Goal: Information Seeking & Learning: Learn about a topic

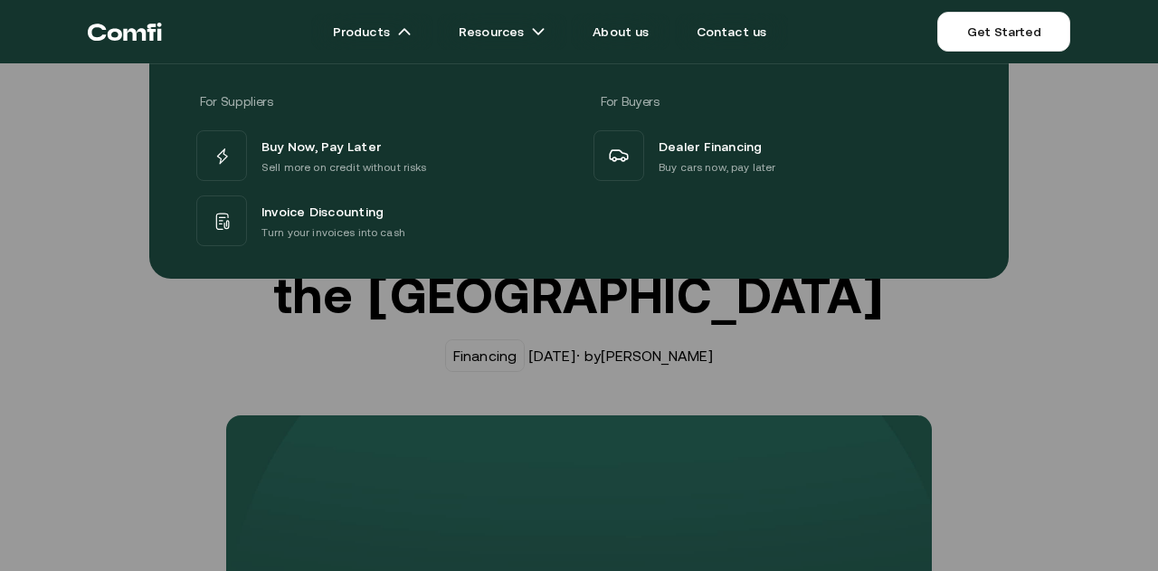
click at [138, 33] on icon "Return to the top of the Comfi home page" at bounding box center [125, 32] width 74 height 54
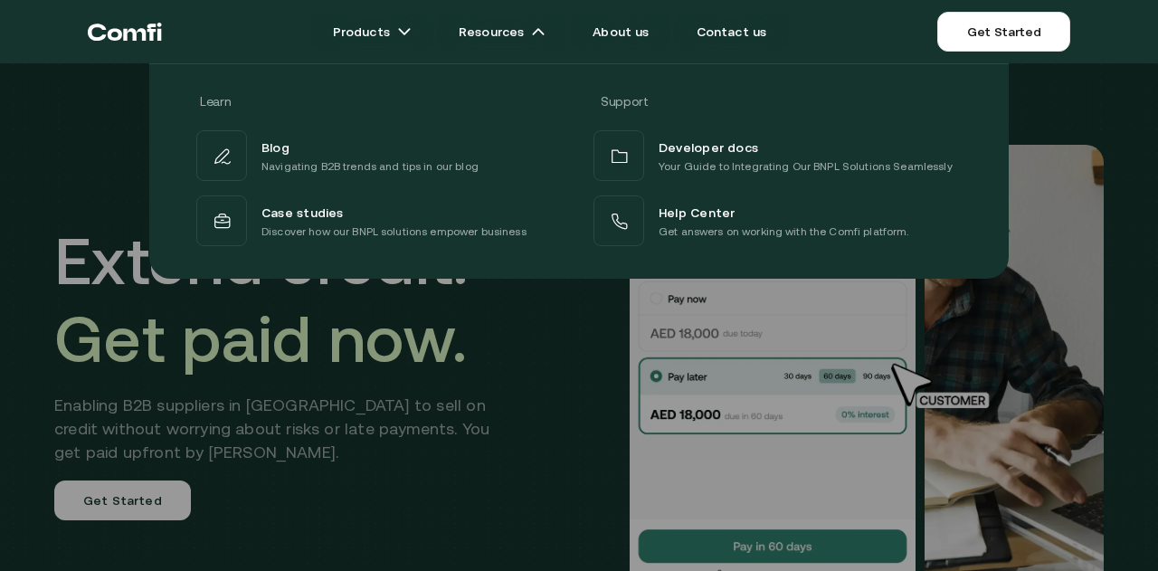
click at [1115, 52] on div "Learn Support Blog Navigating B2B trends and tips in our blog Developer docs Yo…" at bounding box center [579, 164] width 1158 height 229
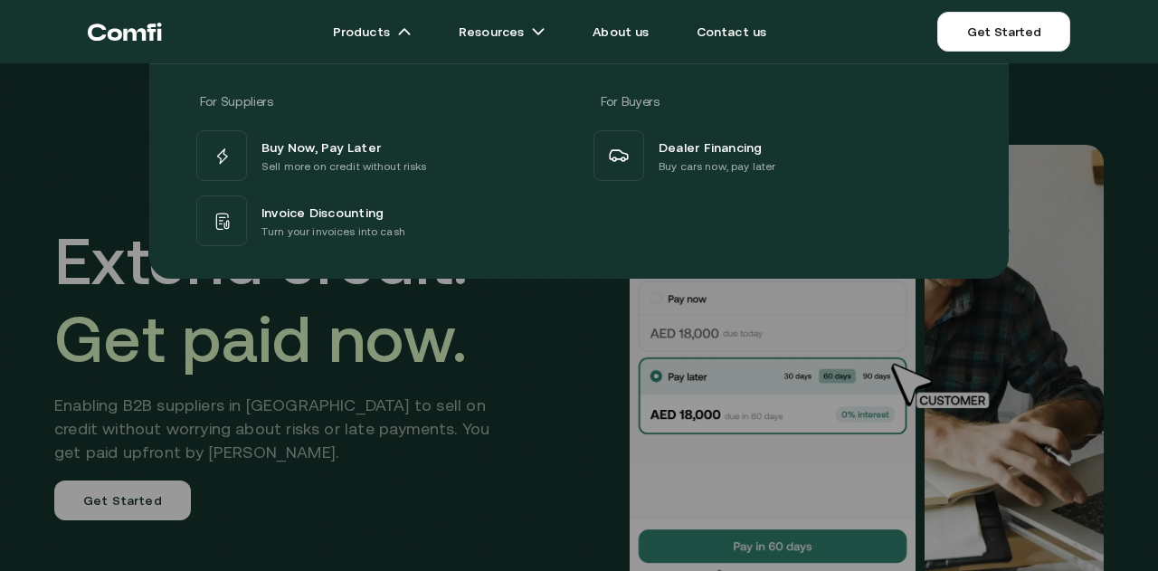
click at [583, 395] on div at bounding box center [579, 348] width 1158 height 571
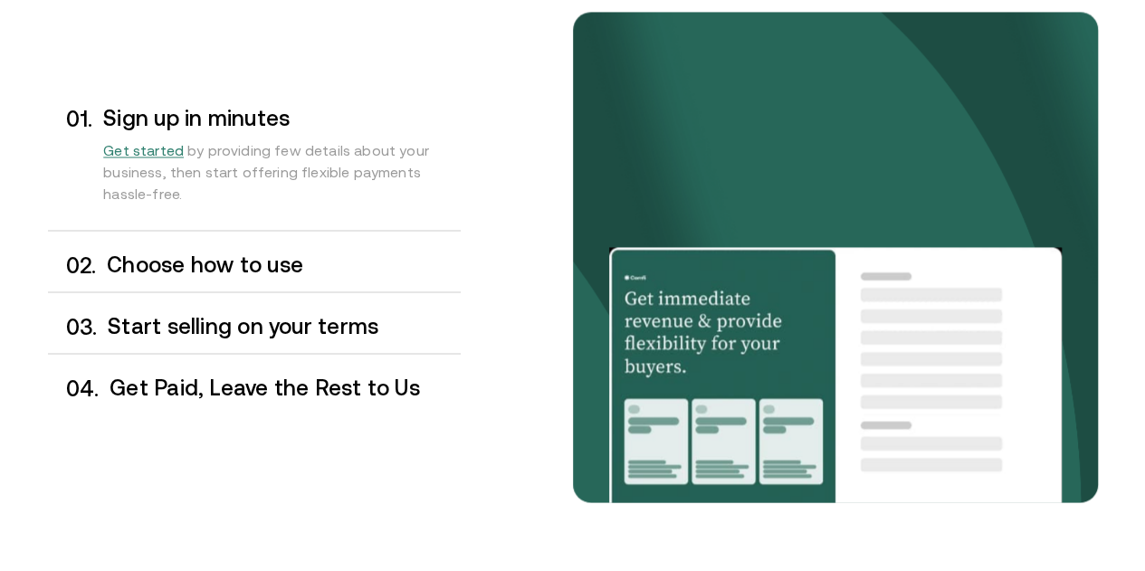
scroll to position [1502, 0]
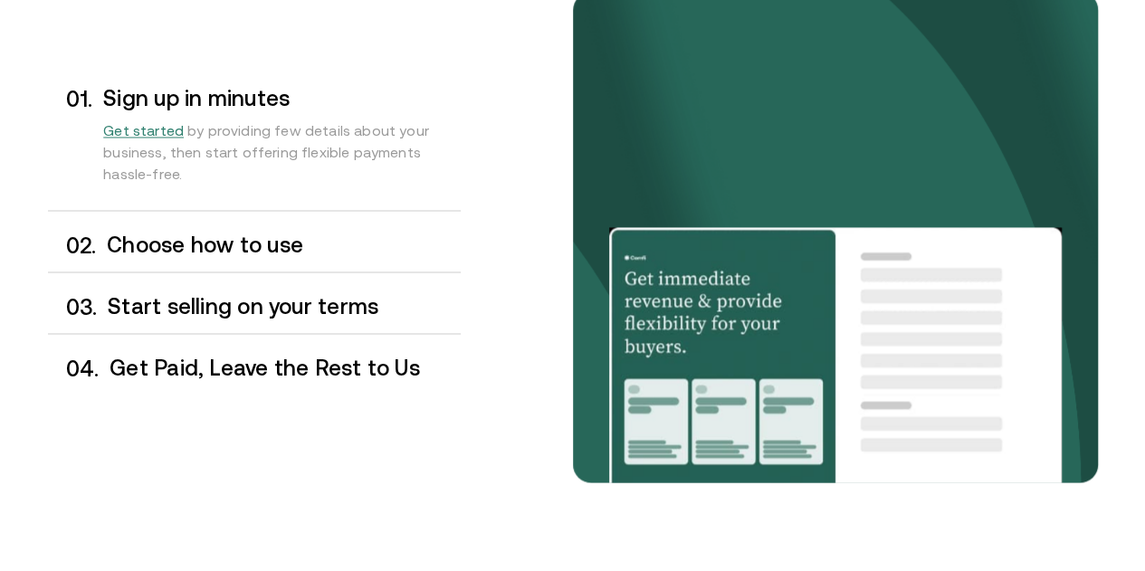
click at [237, 256] on h3 "Choose how to use" at bounding box center [283, 245] width 353 height 24
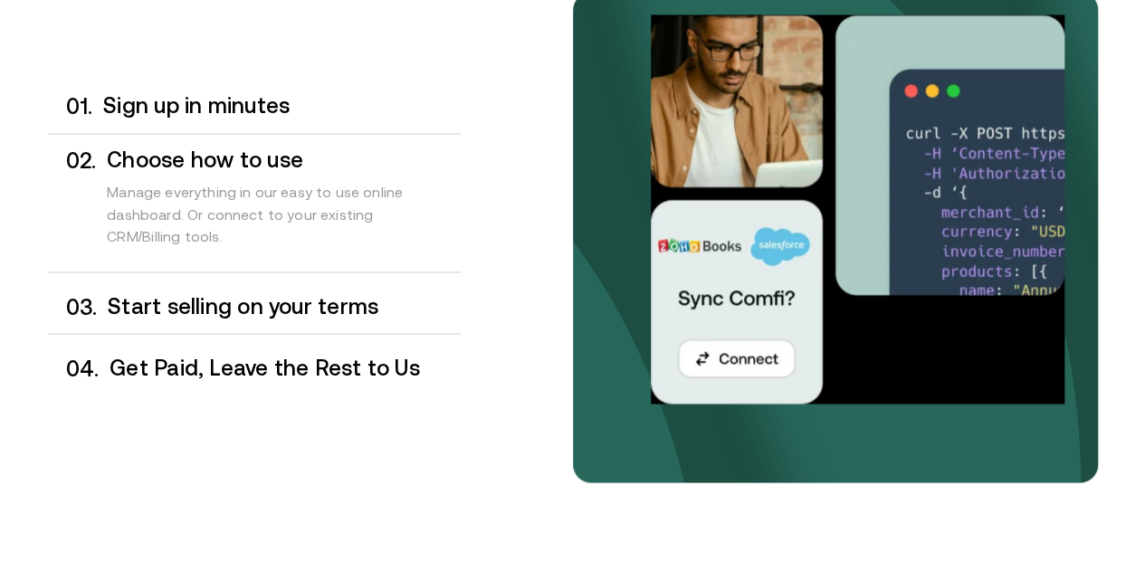
click at [172, 118] on h3 "Sign up in minutes" at bounding box center [281, 106] width 356 height 24
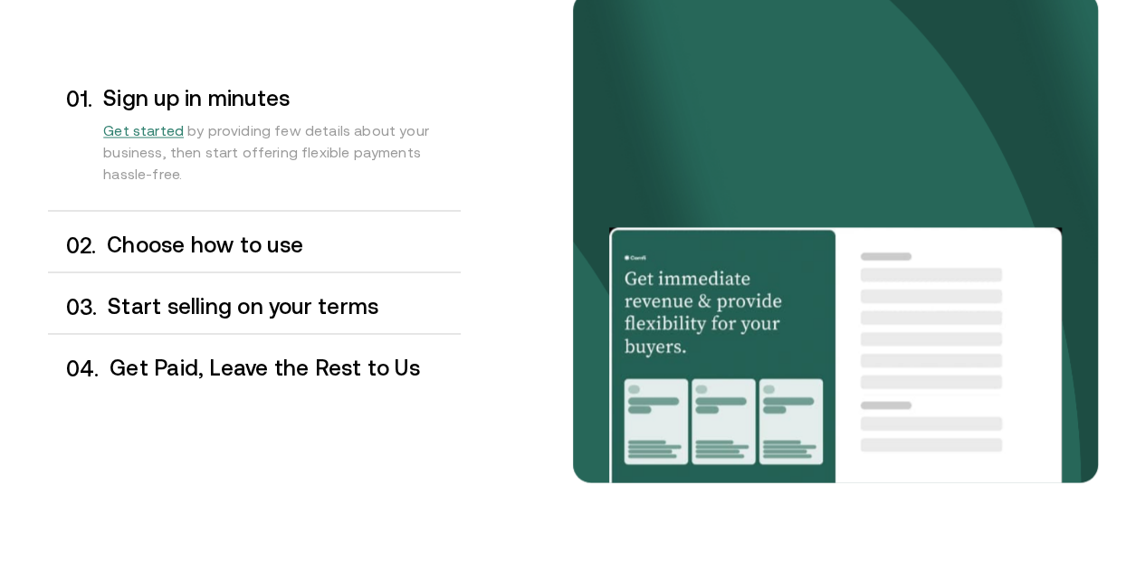
click at [152, 138] on span "Get started" at bounding box center [143, 130] width 81 height 16
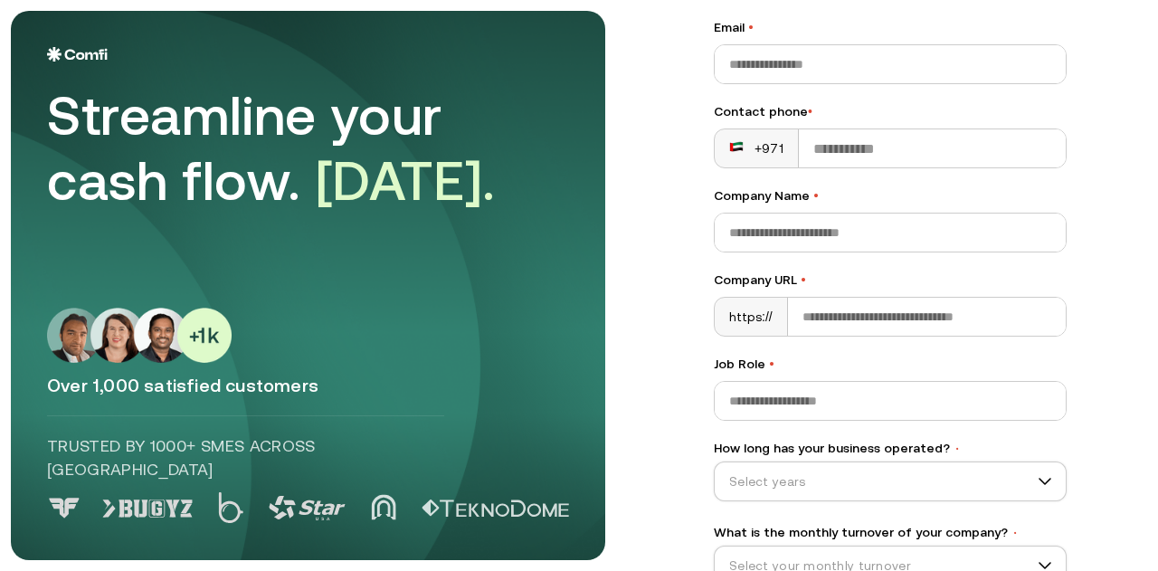
scroll to position [304, 0]
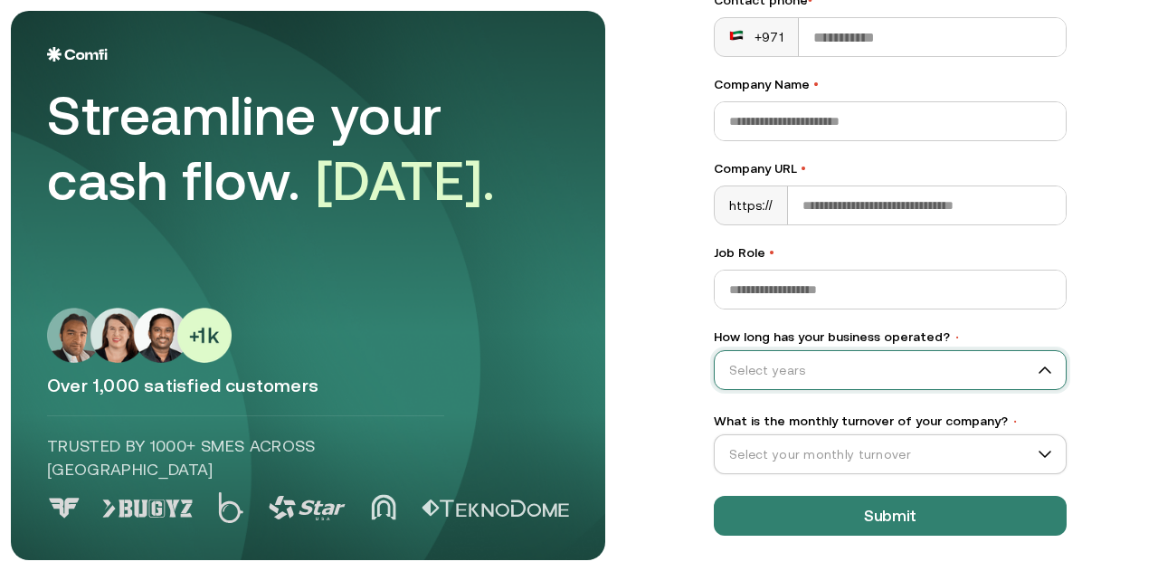
click at [766, 377] on input "How long has your business operated? •" at bounding box center [882, 369] width 335 height 27
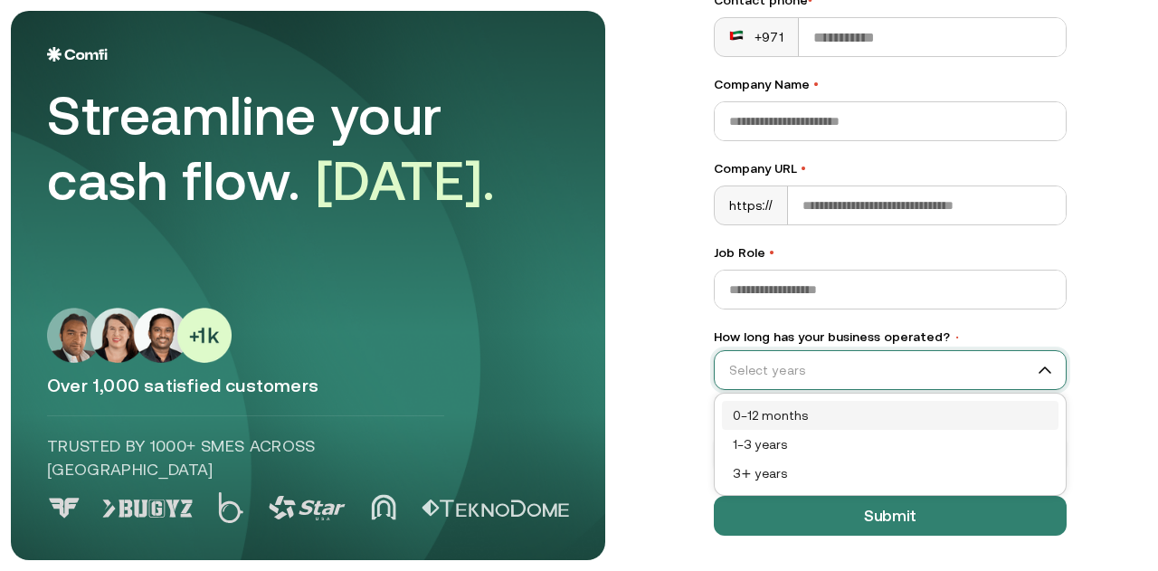
click at [670, 450] on main "Streamline your cash flow. Today. Over 1,000 satisfied customers Trusted by 100…" at bounding box center [579, 285] width 1158 height 571
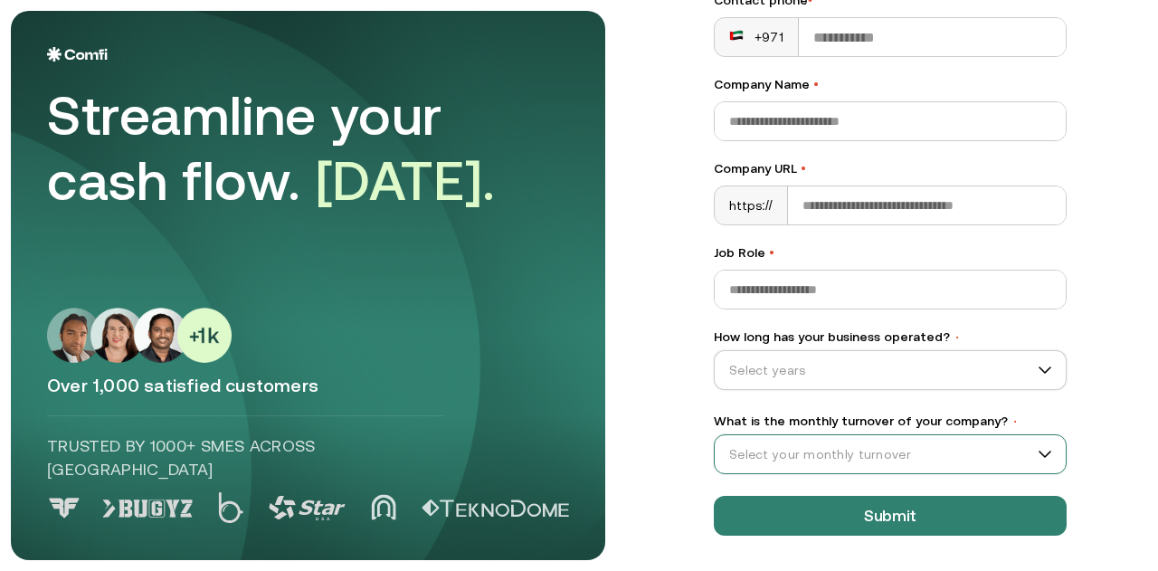
click at [782, 437] on div "Select your monthly turnover" at bounding box center [890, 454] width 353 height 40
click at [678, 481] on div "Let’s Get Started Full name • Email • Contact phone • +971 Company Name • Compa…" at bounding box center [890, 154] width 425 height 836
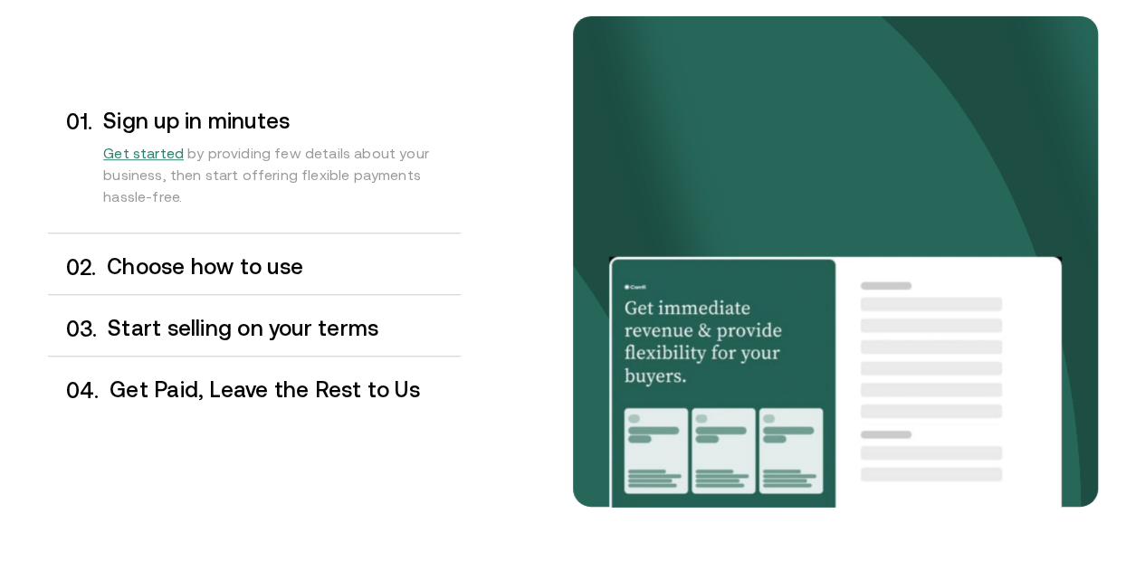
scroll to position [1502, 0]
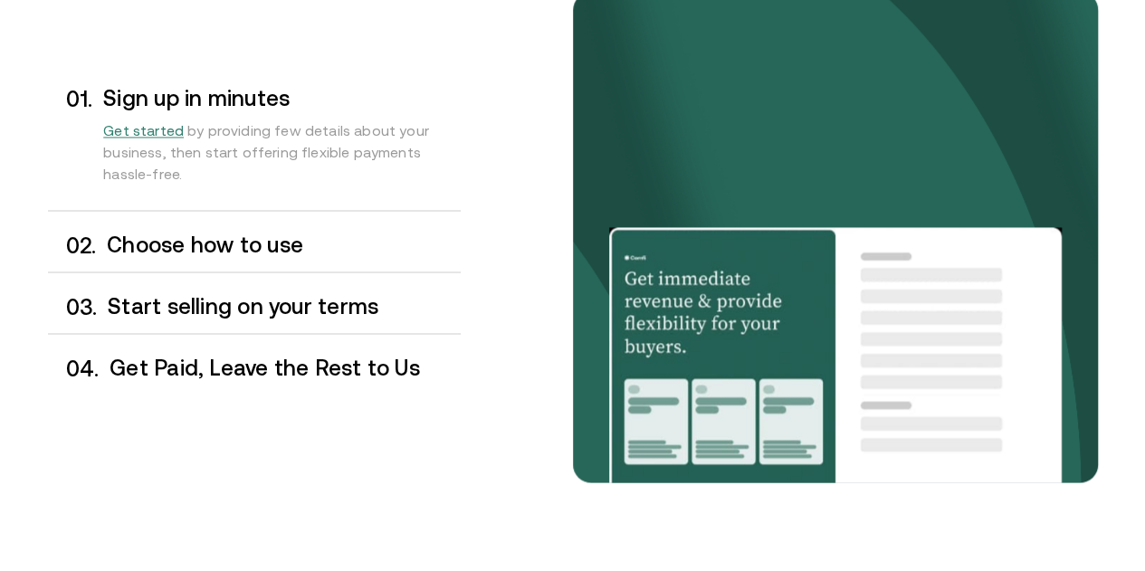
click at [203, 256] on h3 "Choose how to use" at bounding box center [283, 245] width 353 height 24
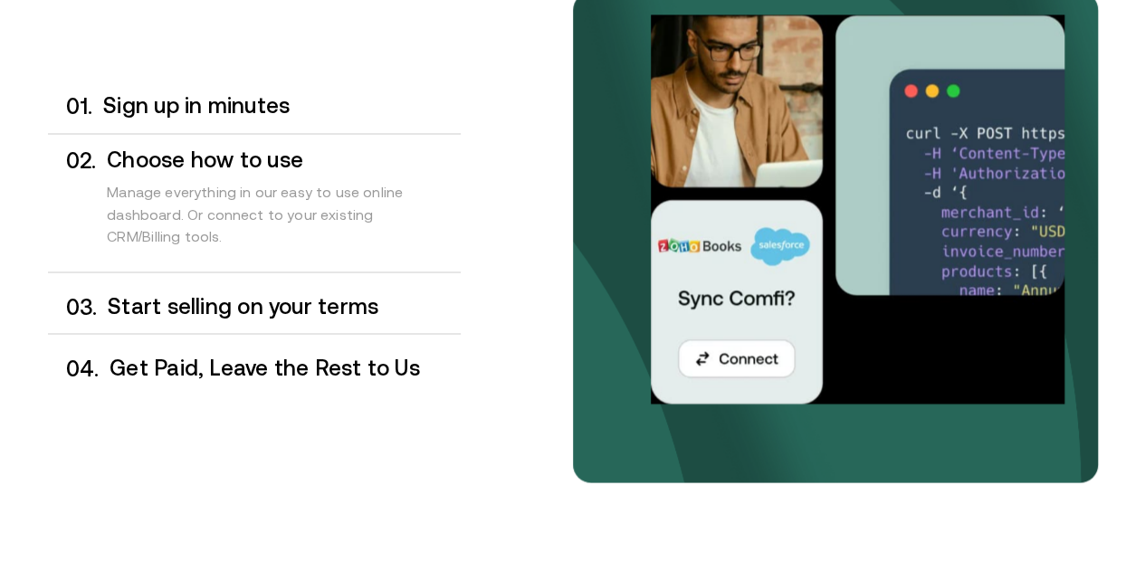
click at [274, 318] on h3 "Start selling on your terms" at bounding box center [284, 306] width 352 height 24
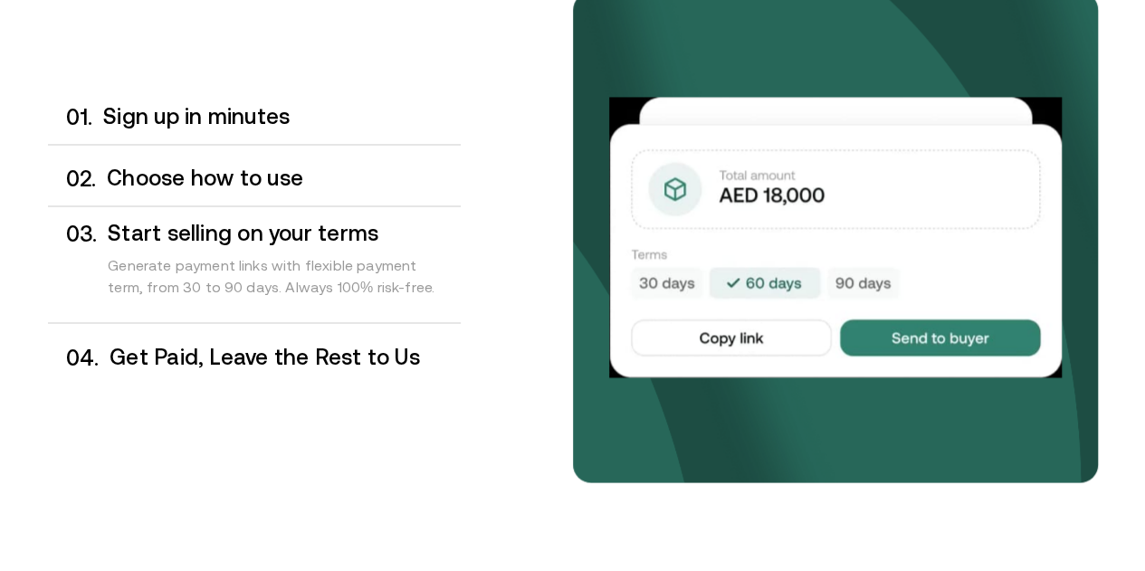
click at [242, 384] on div "0 1 . Sign up in minutes 0 2 . Choose how to use 0 3 . Start selling on your te…" at bounding box center [254, 236] width 413 height 293
click at [209, 368] on h3 "Get Paid, Leave the Rest to Us" at bounding box center [284, 357] width 350 height 24
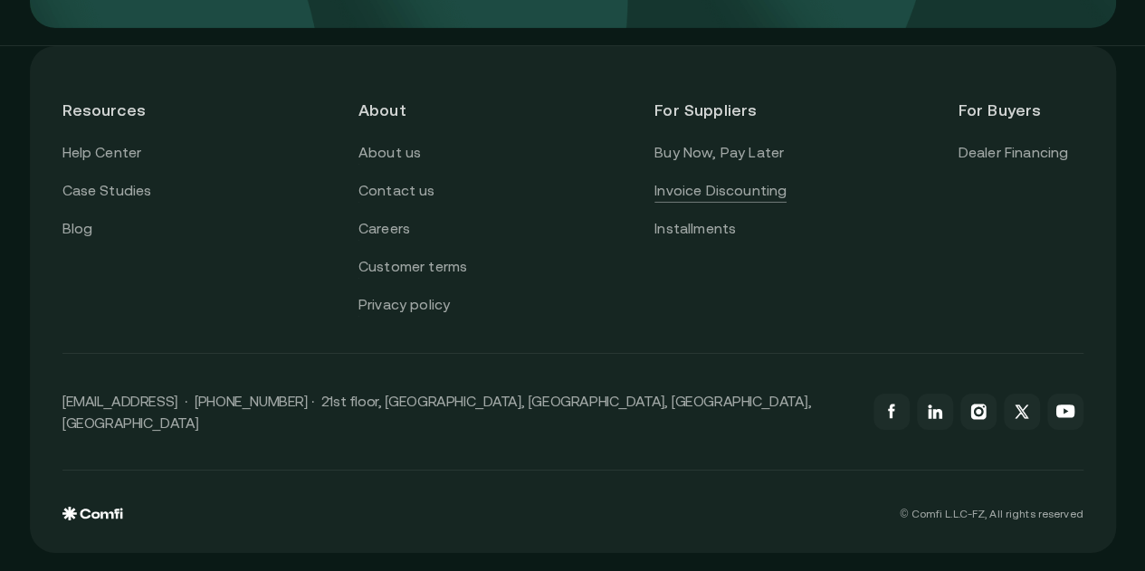
scroll to position [6436, 0]
click at [710, 203] on link "Invoice Discounting" at bounding box center [720, 191] width 132 height 24
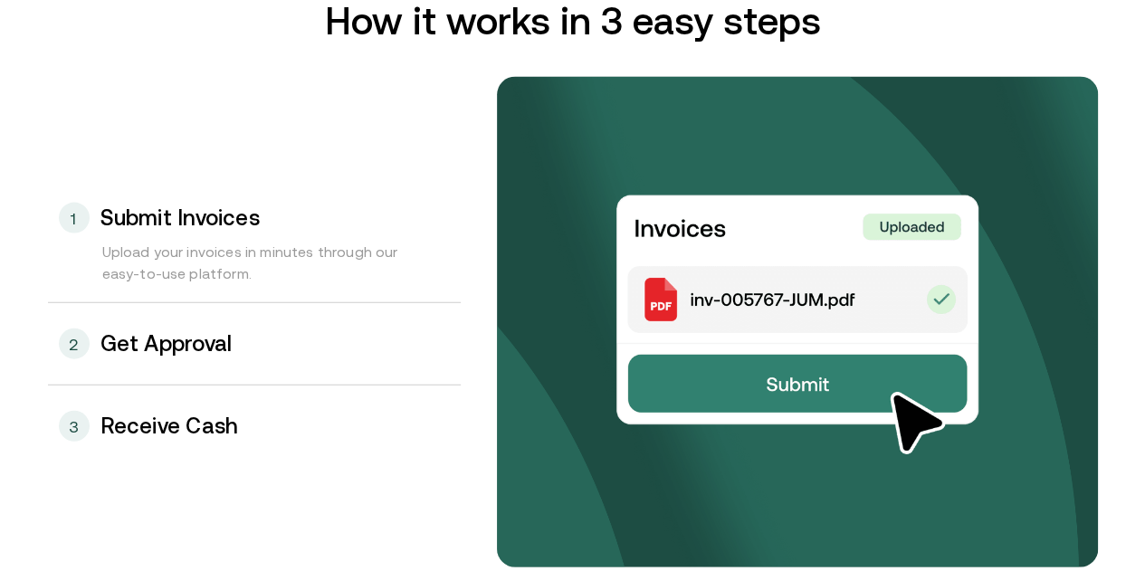
scroll to position [1890, 0]
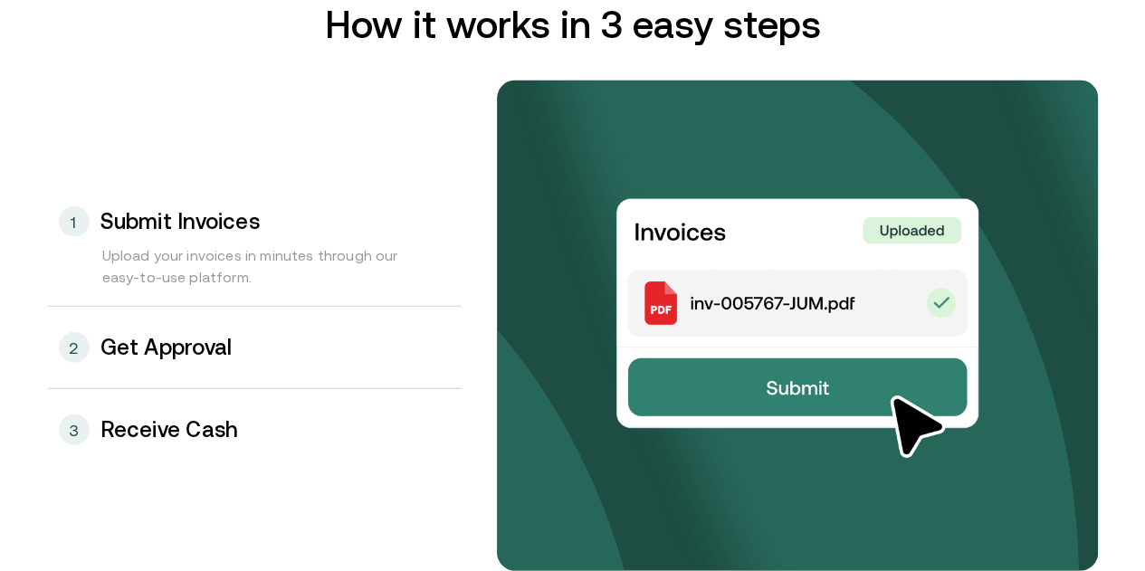
click at [177, 359] on h3 "Get Approval" at bounding box center [166, 348] width 132 height 24
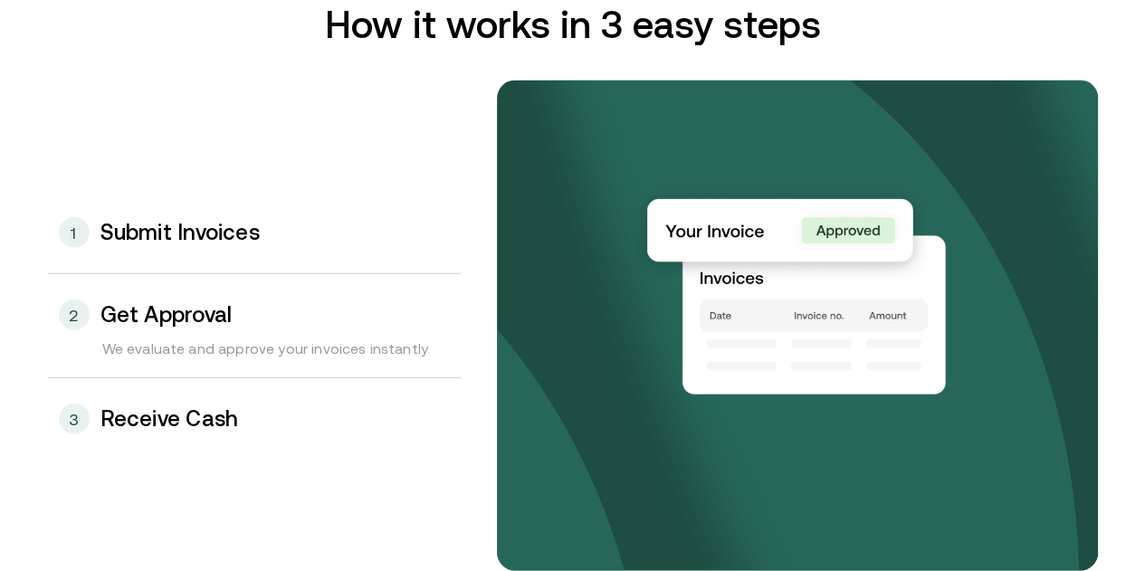
click at [152, 426] on h3 "Receive Cash" at bounding box center [169, 419] width 138 height 24
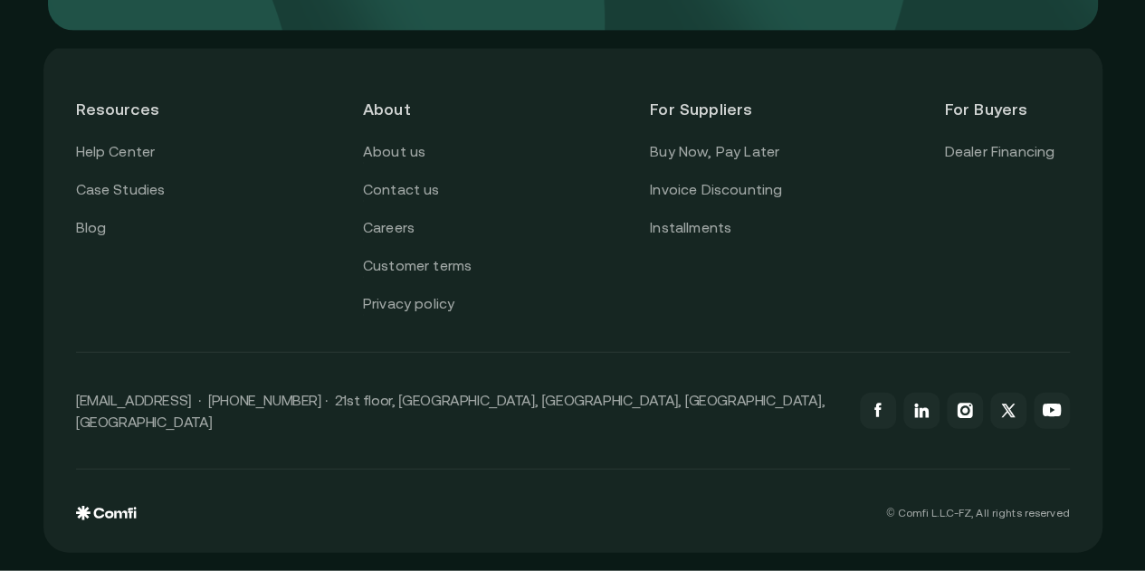
scroll to position [5278, 0]
click at [711, 240] on link "Installments" at bounding box center [690, 228] width 81 height 24
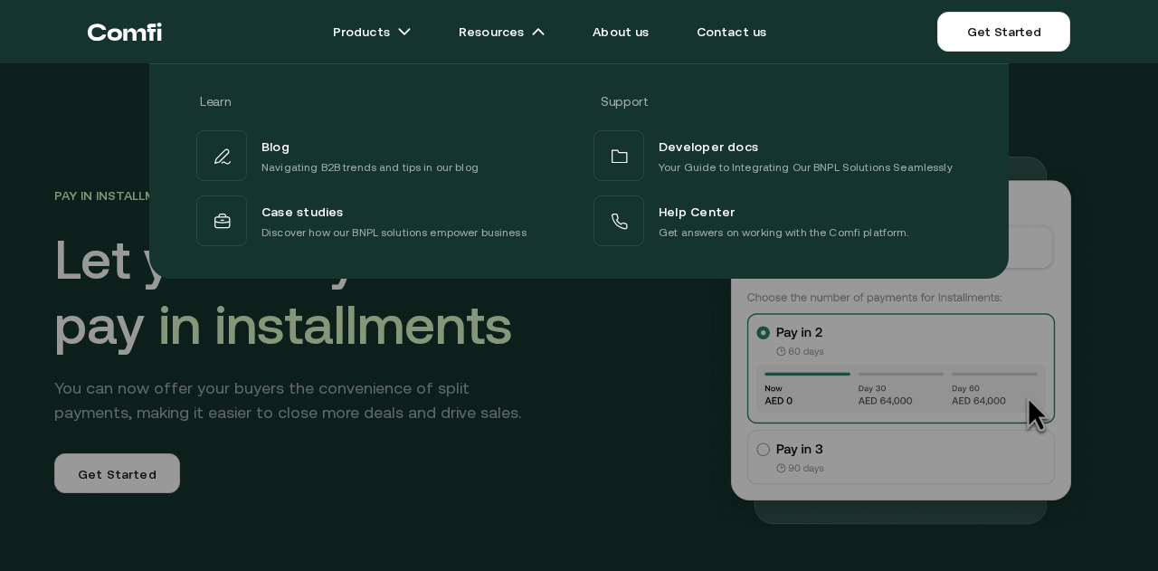
click at [1125, 131] on div "Learn Support Blog Navigating B2B trends and tips in our blog Developer docs Yo…" at bounding box center [579, 164] width 1158 height 229
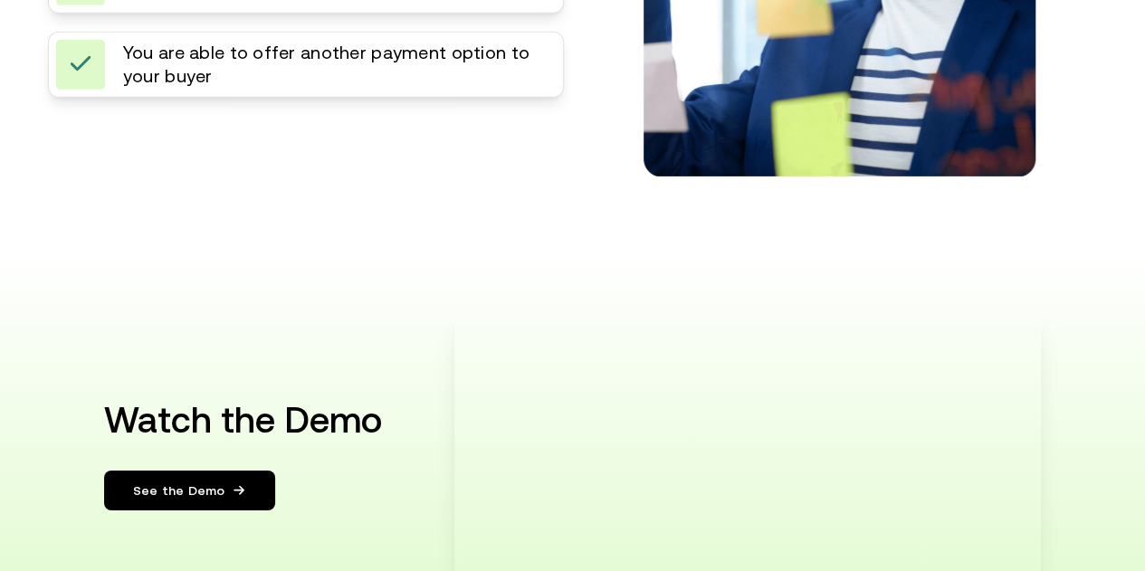
scroll to position [3662, 0]
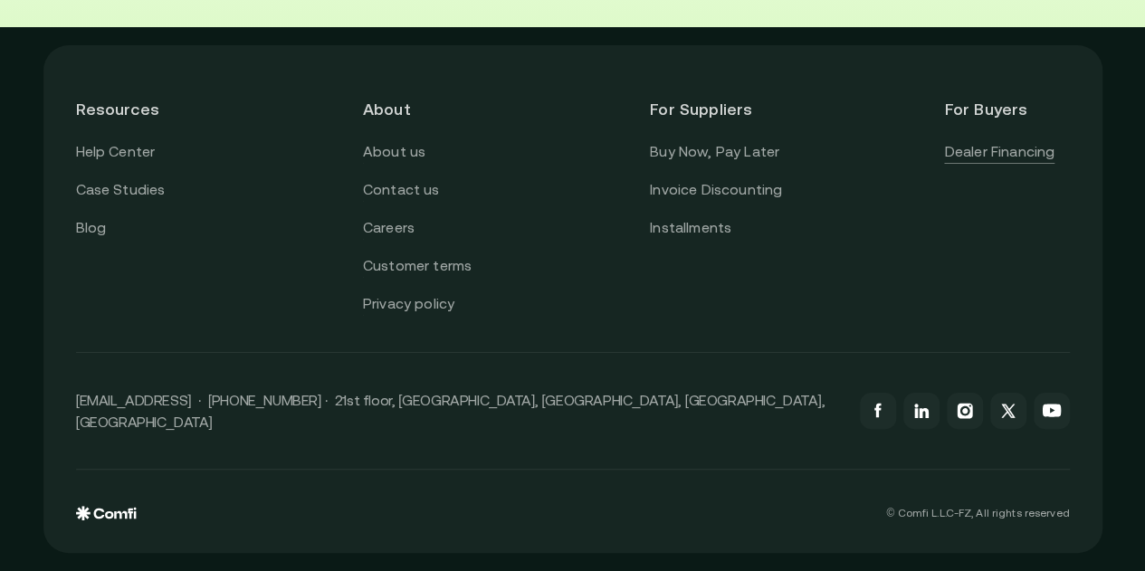
click at [1015, 164] on link "Dealer Financing" at bounding box center [999, 152] width 110 height 24
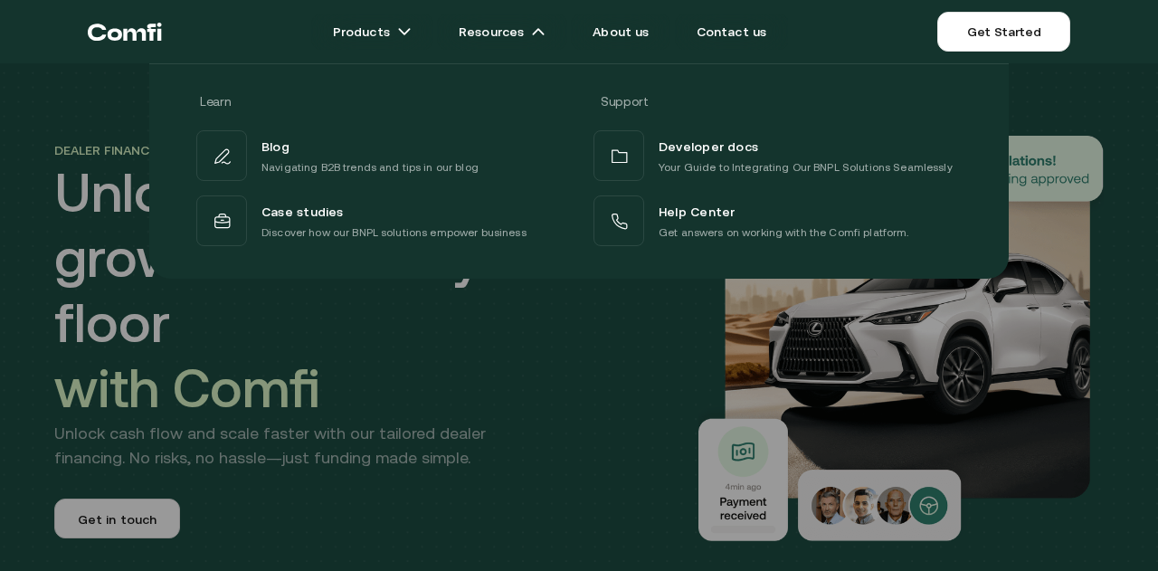
click at [622, 457] on div at bounding box center [579, 348] width 1158 height 571
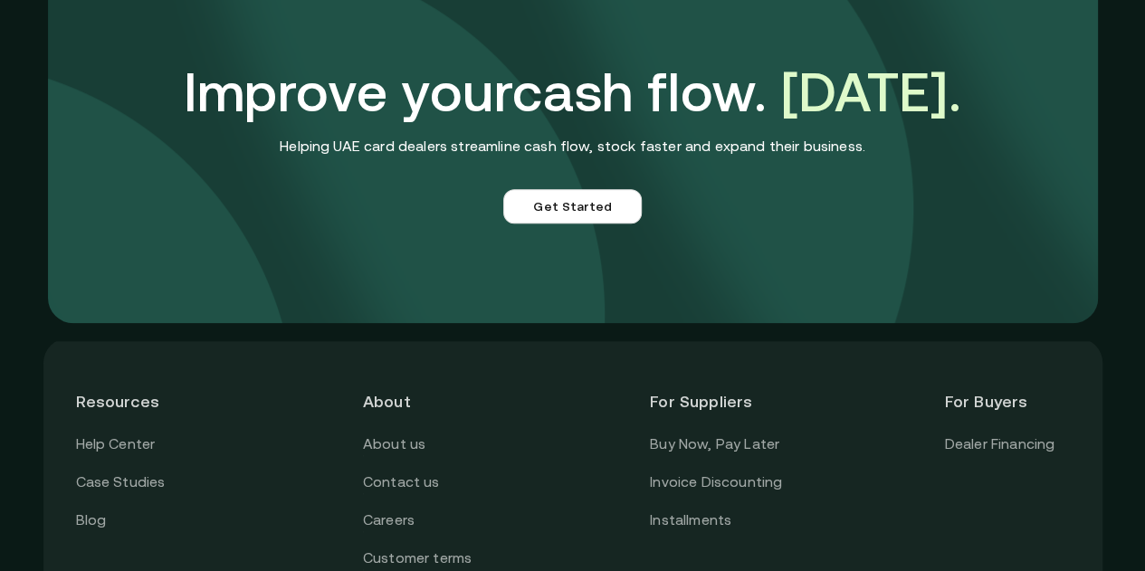
scroll to position [4602, 0]
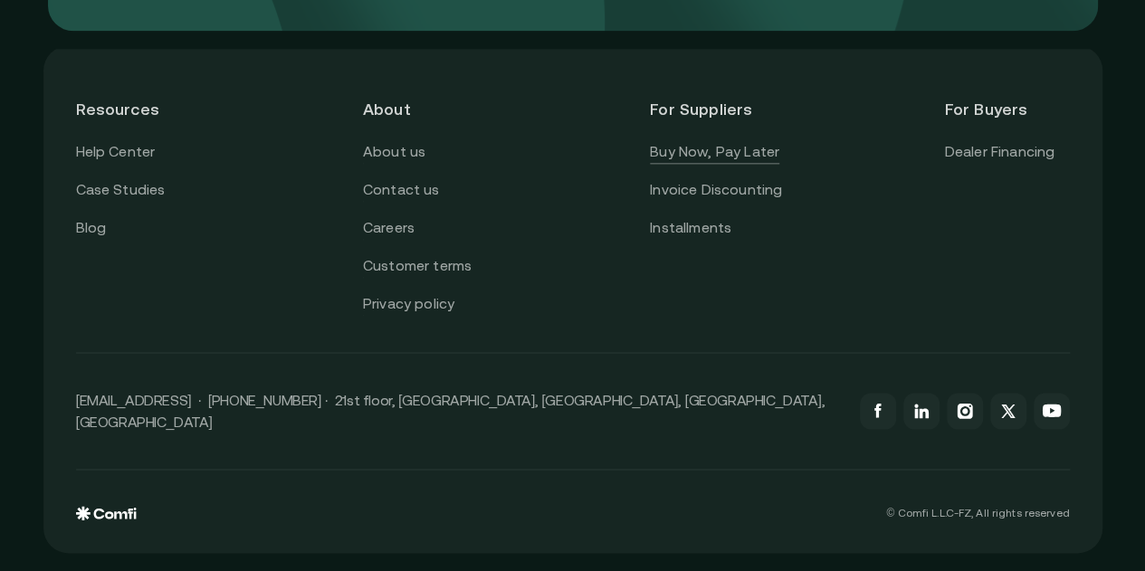
click at [736, 164] on link "Buy Now, Pay Later" at bounding box center [714, 152] width 129 height 24
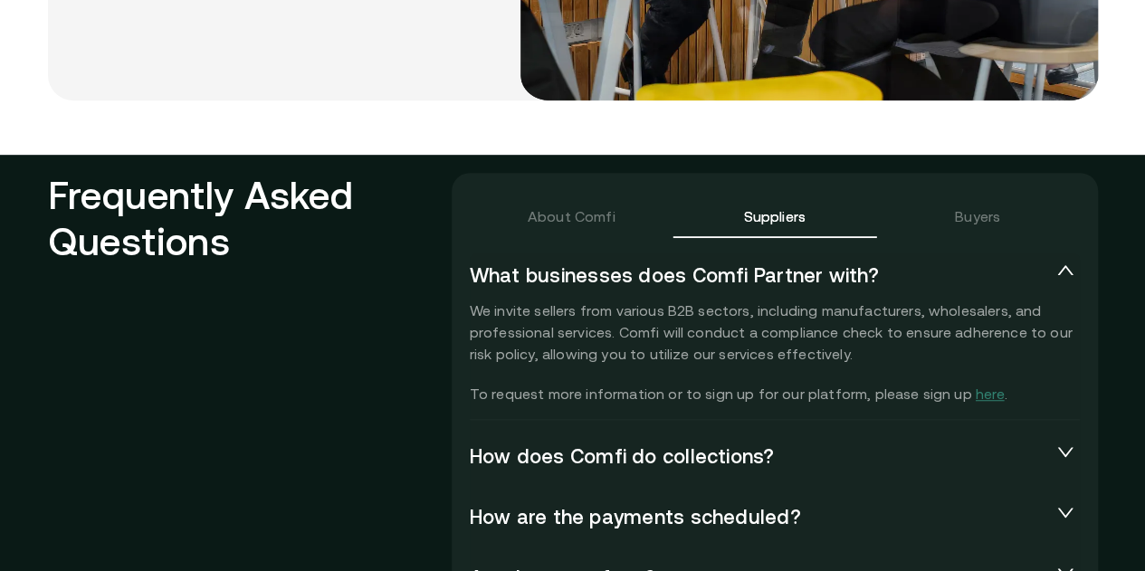
scroll to position [3866, 0]
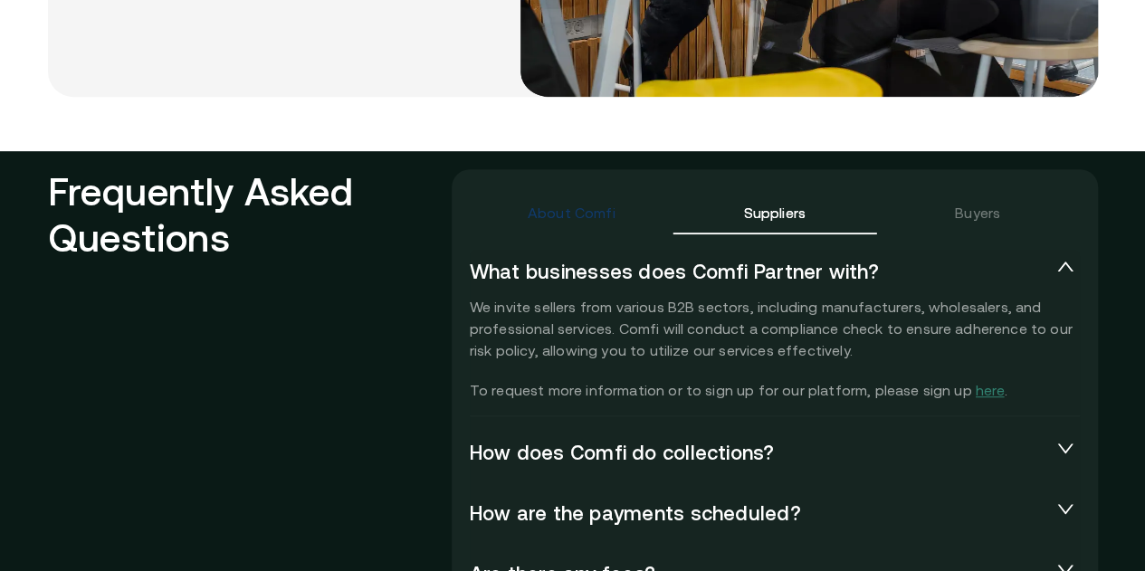
click at [584, 202] on div "About Comfi" at bounding box center [571, 213] width 88 height 22
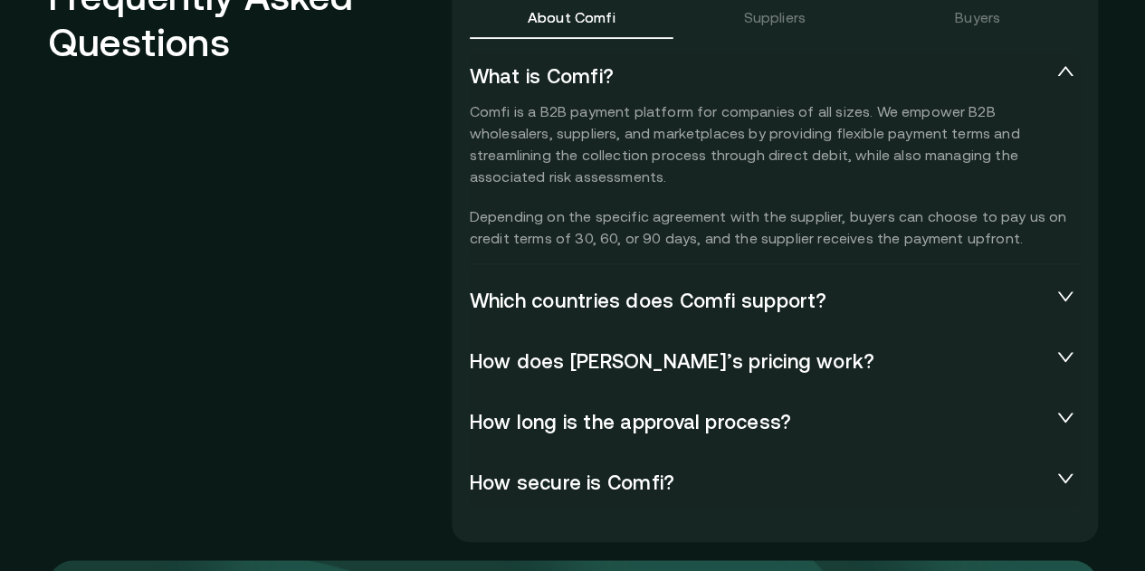
scroll to position [4064, 0]
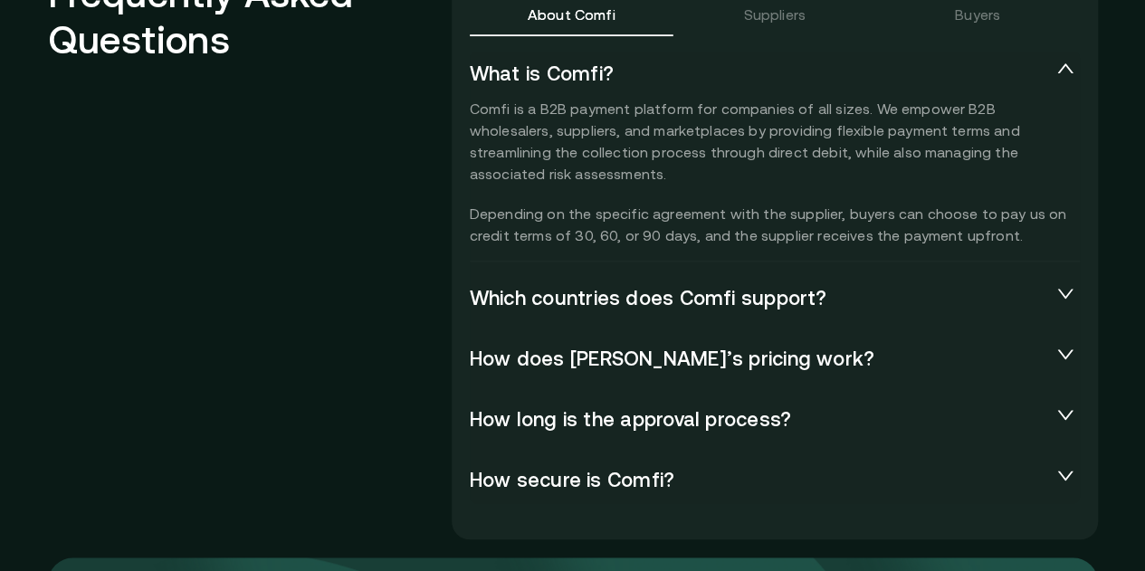
click at [706, 286] on span "Which countries does Comfi support?" at bounding box center [760, 298] width 581 height 25
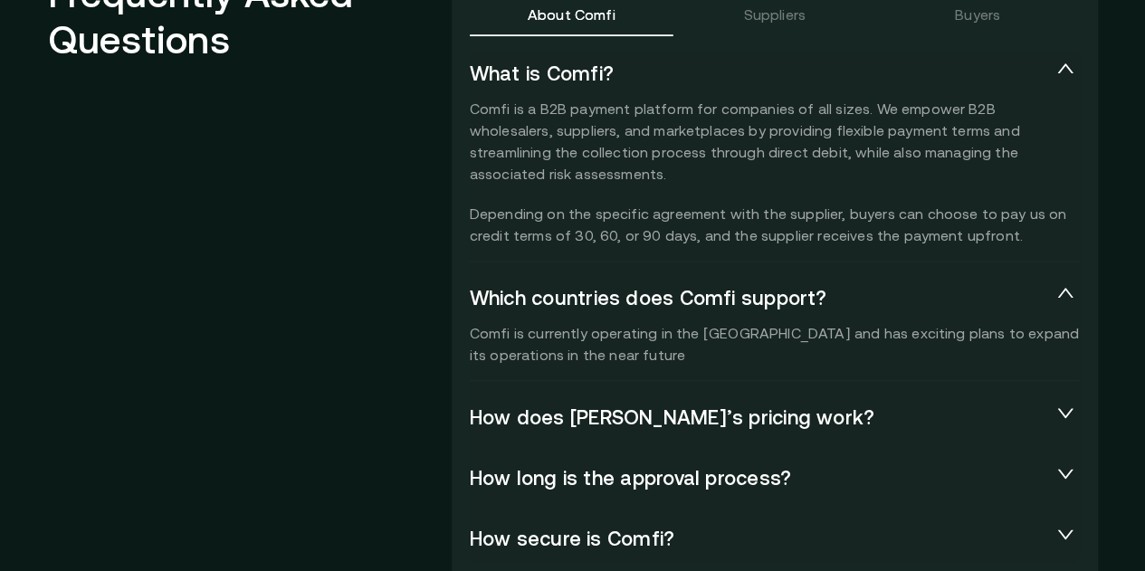
click at [861, 405] on span "How does [PERSON_NAME]’s pricing work?" at bounding box center [760, 417] width 581 height 25
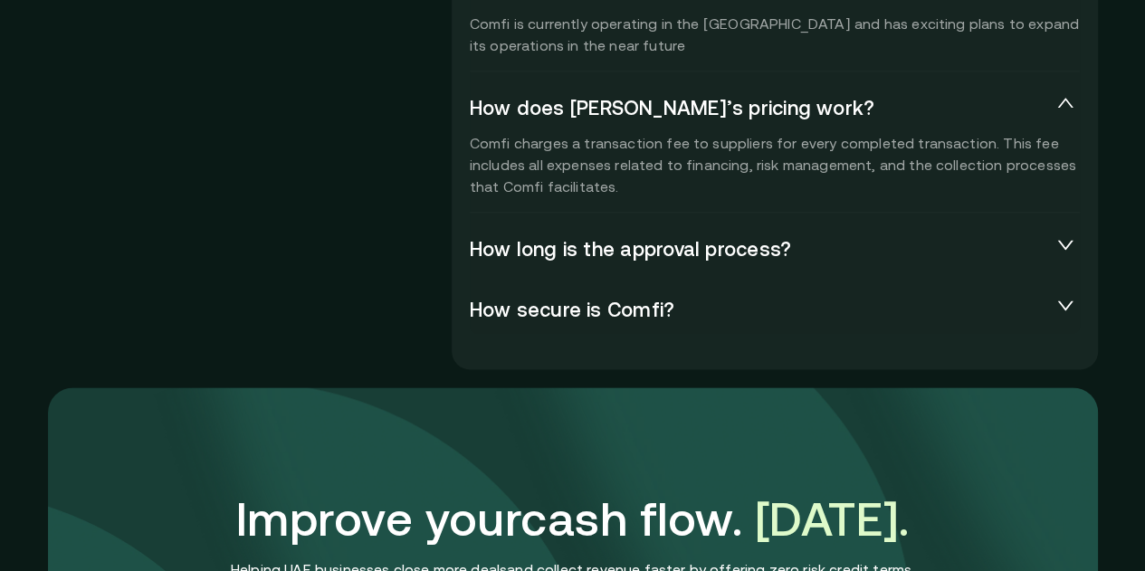
scroll to position [4376, 0]
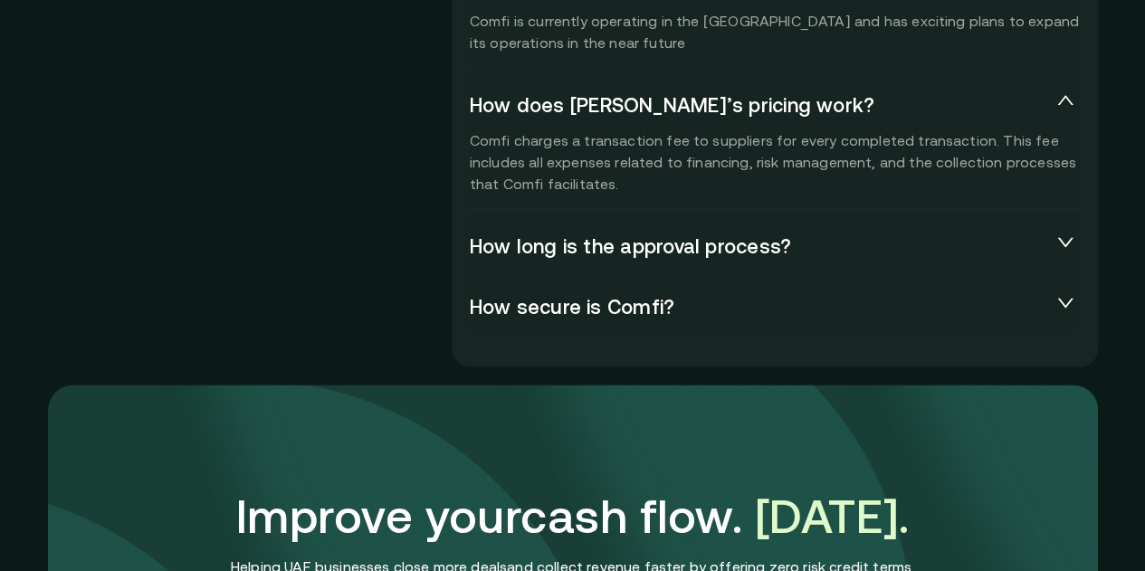
click at [708, 234] on span "How long is the approval process?" at bounding box center [760, 246] width 581 height 25
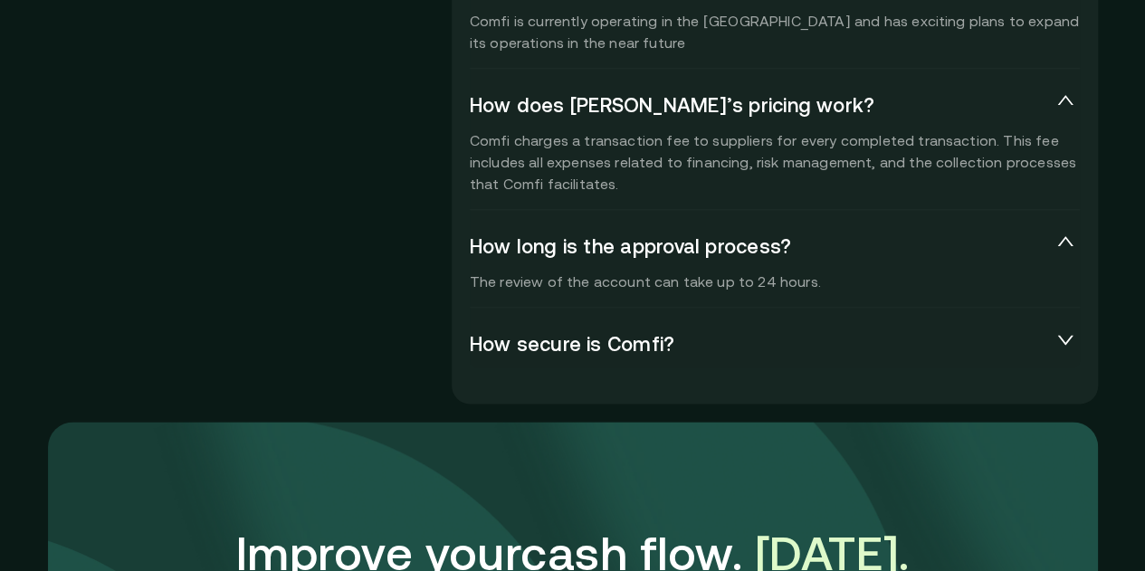
click at [793, 332] on span "How secure is Comfi?" at bounding box center [760, 344] width 581 height 25
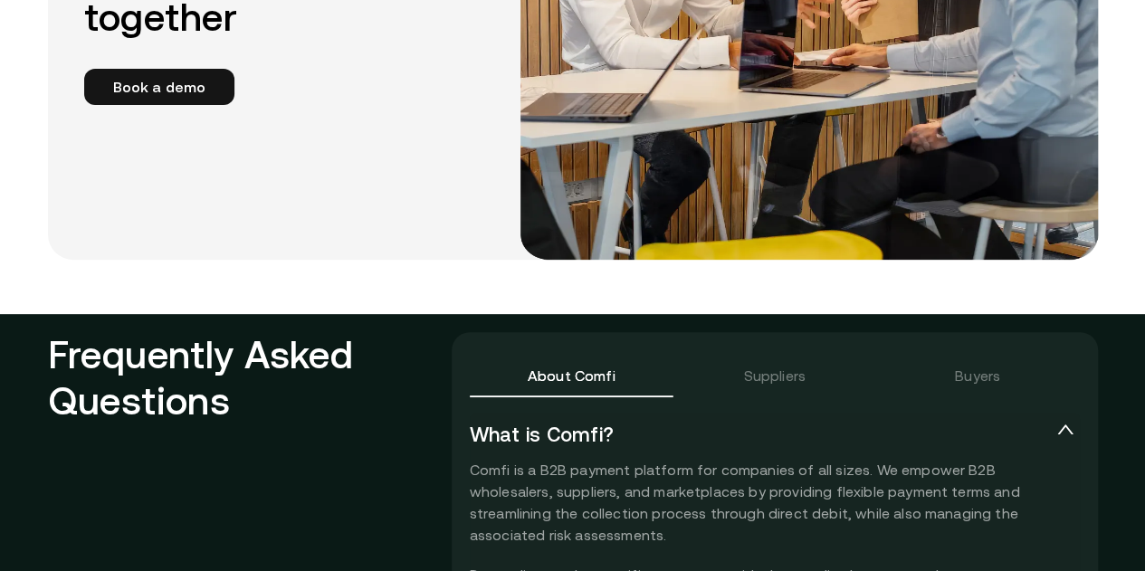
scroll to position [3685, 0]
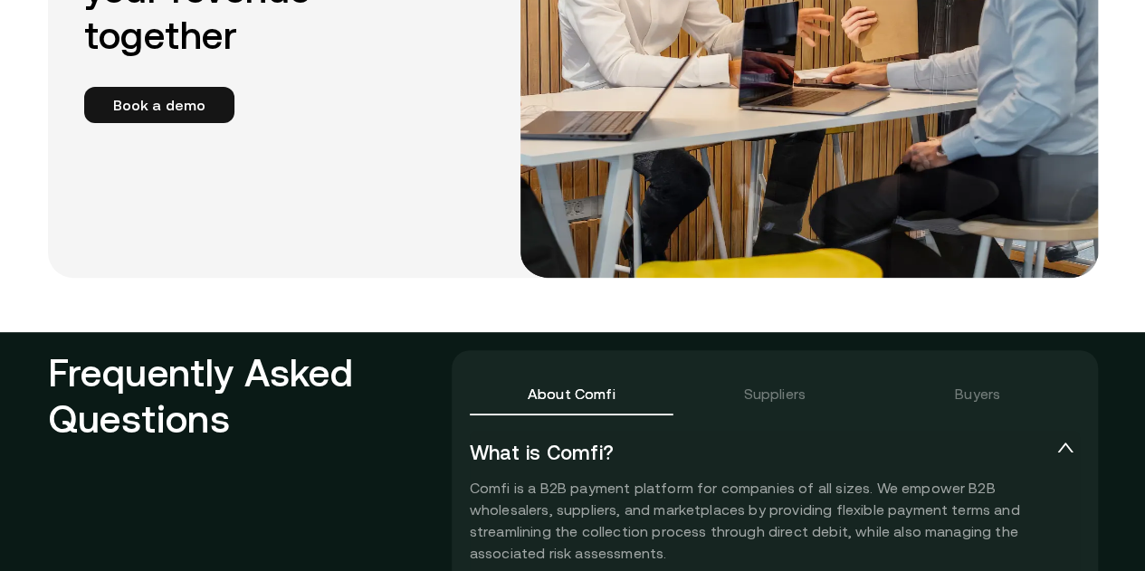
click at [784, 372] on div "Suppliers" at bounding box center [773, 393] width 203 height 43
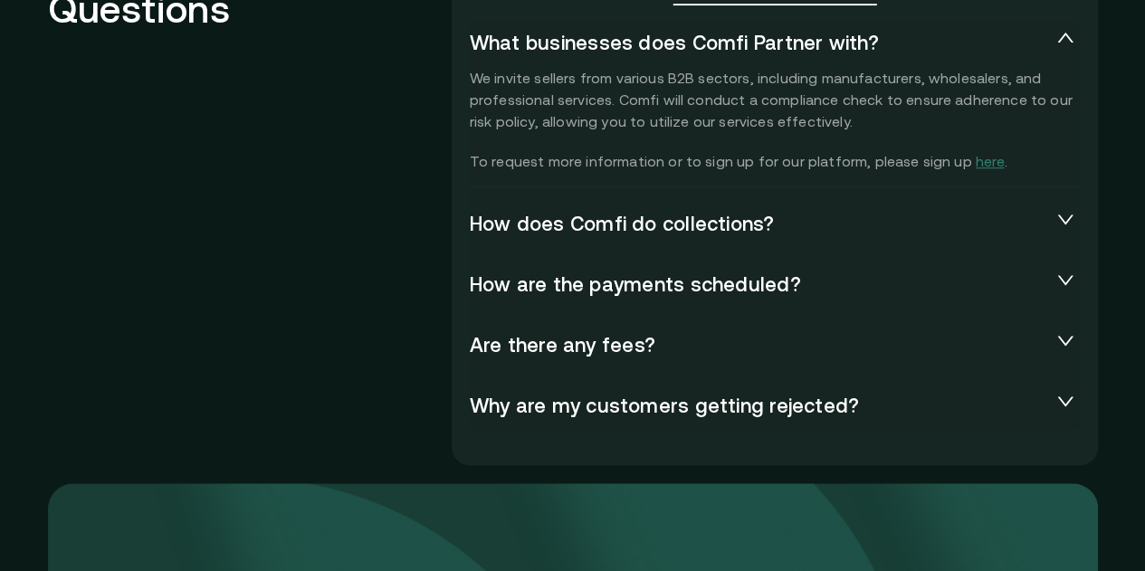
scroll to position [4097, 0]
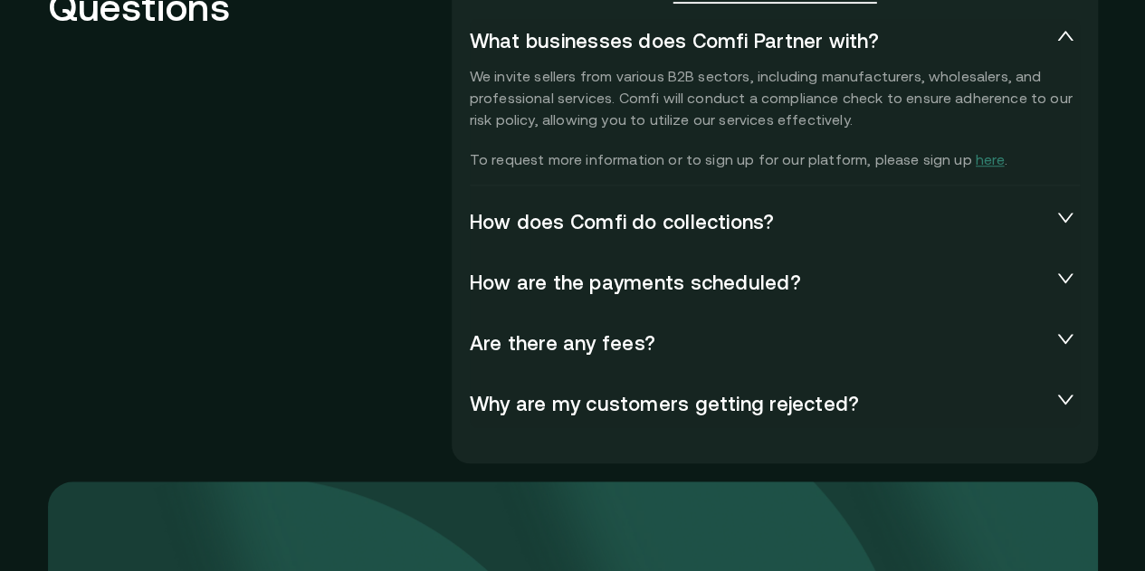
click at [838, 210] on span "How does Comfi do collections?" at bounding box center [760, 222] width 581 height 25
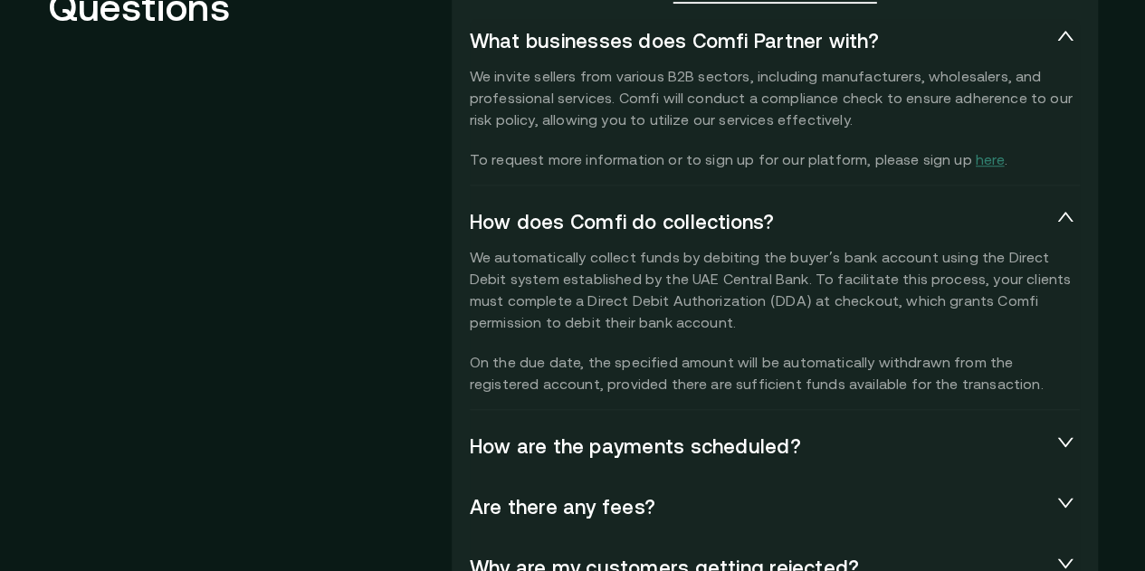
click at [653, 423] on div "How are the payments scheduled?" at bounding box center [775, 446] width 610 height 47
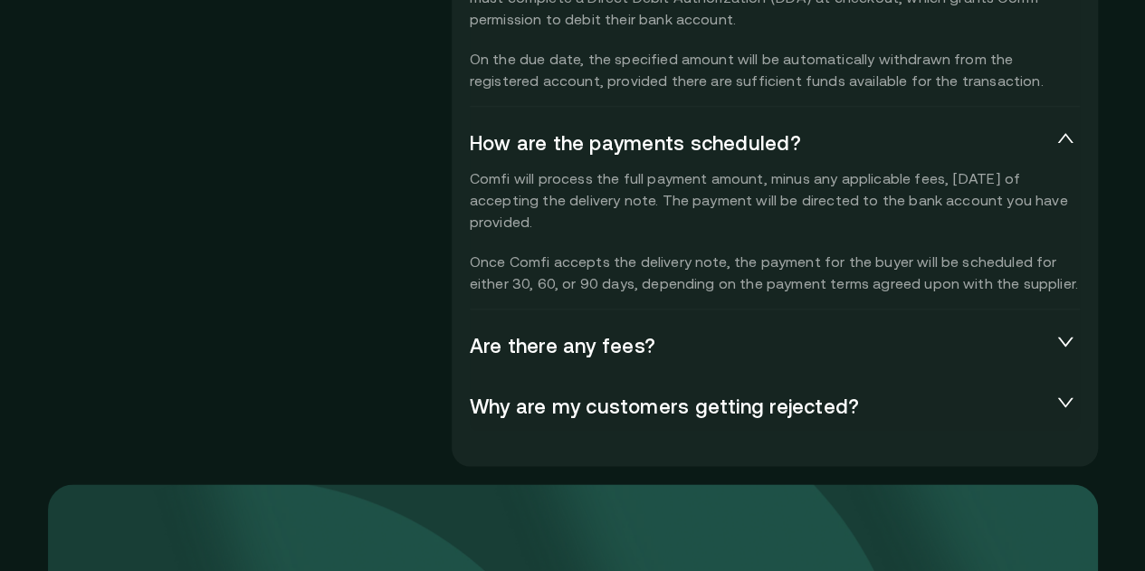
scroll to position [4403, 0]
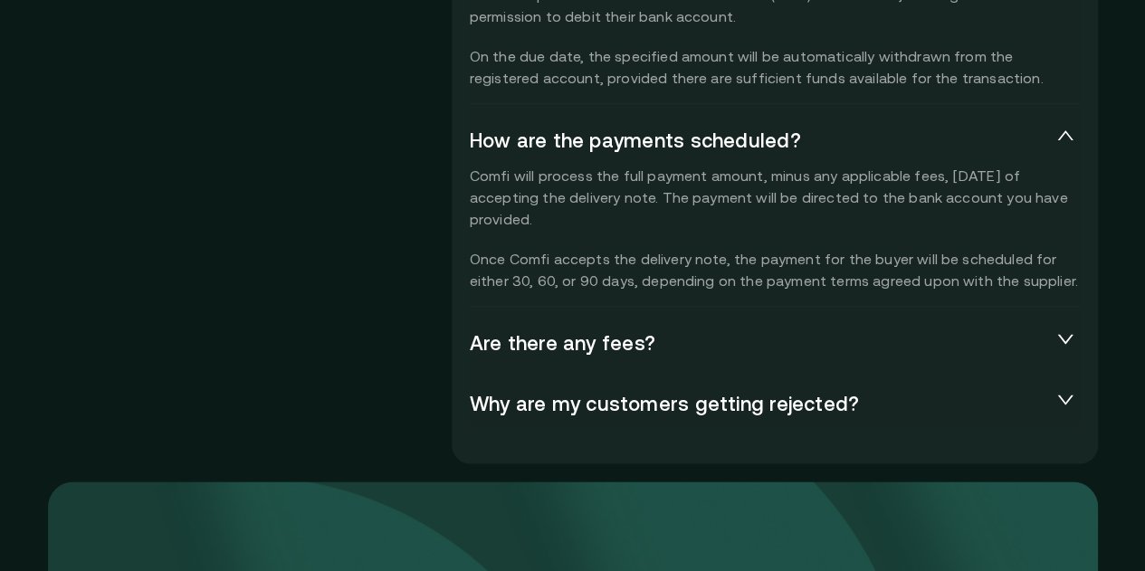
click at [740, 331] on span "Are there any fees?" at bounding box center [760, 343] width 581 height 25
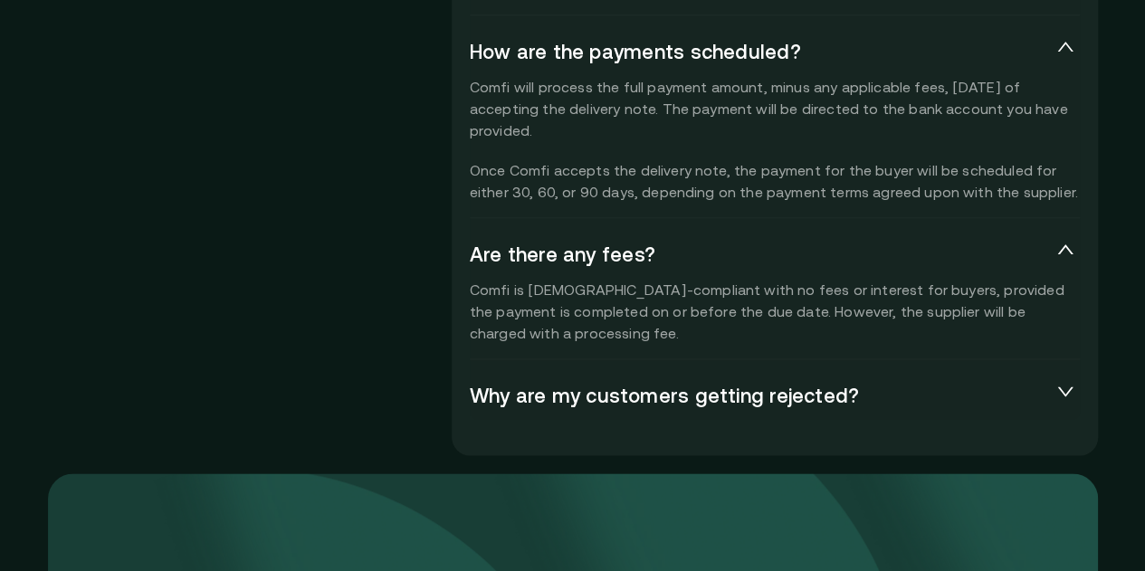
scroll to position [4493, 0]
click at [836, 382] on span "Why are my customers getting rejected?" at bounding box center [760, 394] width 581 height 25
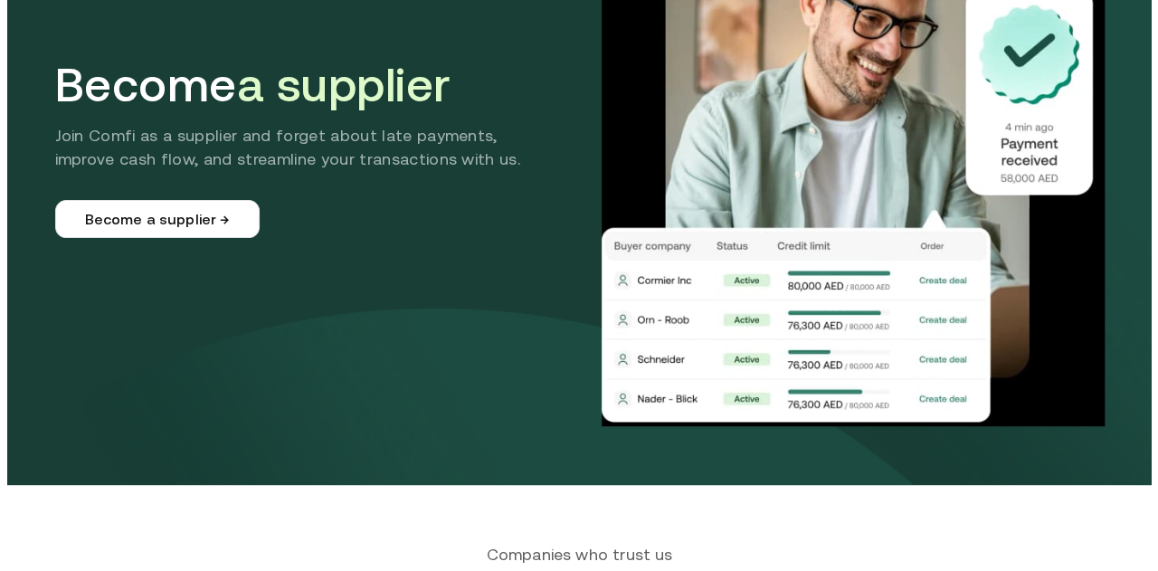
scroll to position [0, 0]
